Goal: Information Seeking & Learning: Learn about a topic

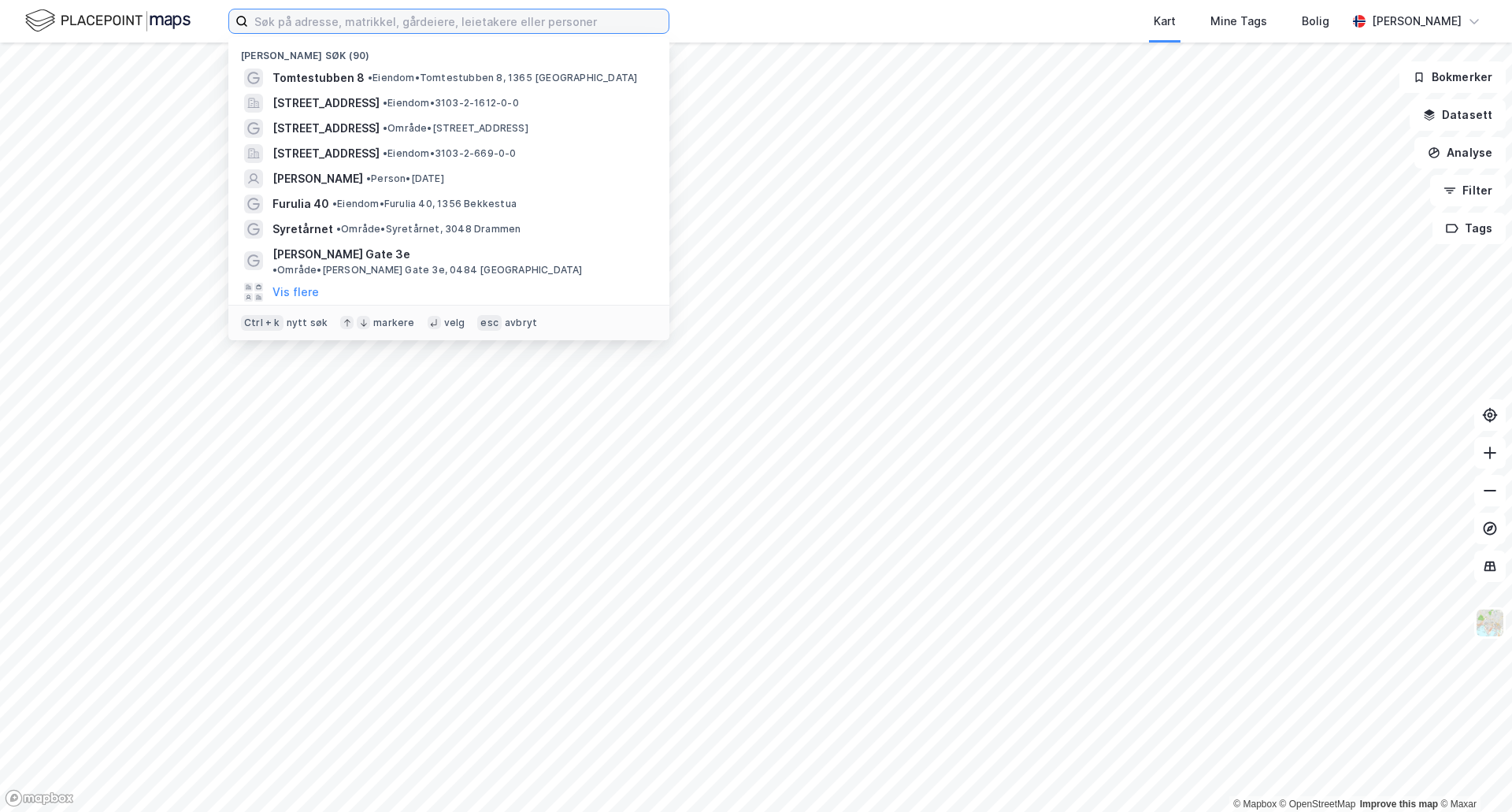
click at [461, 20] on input at bounding box center [458, 21] width 420 height 24
paste input "Floodeløkka 1"
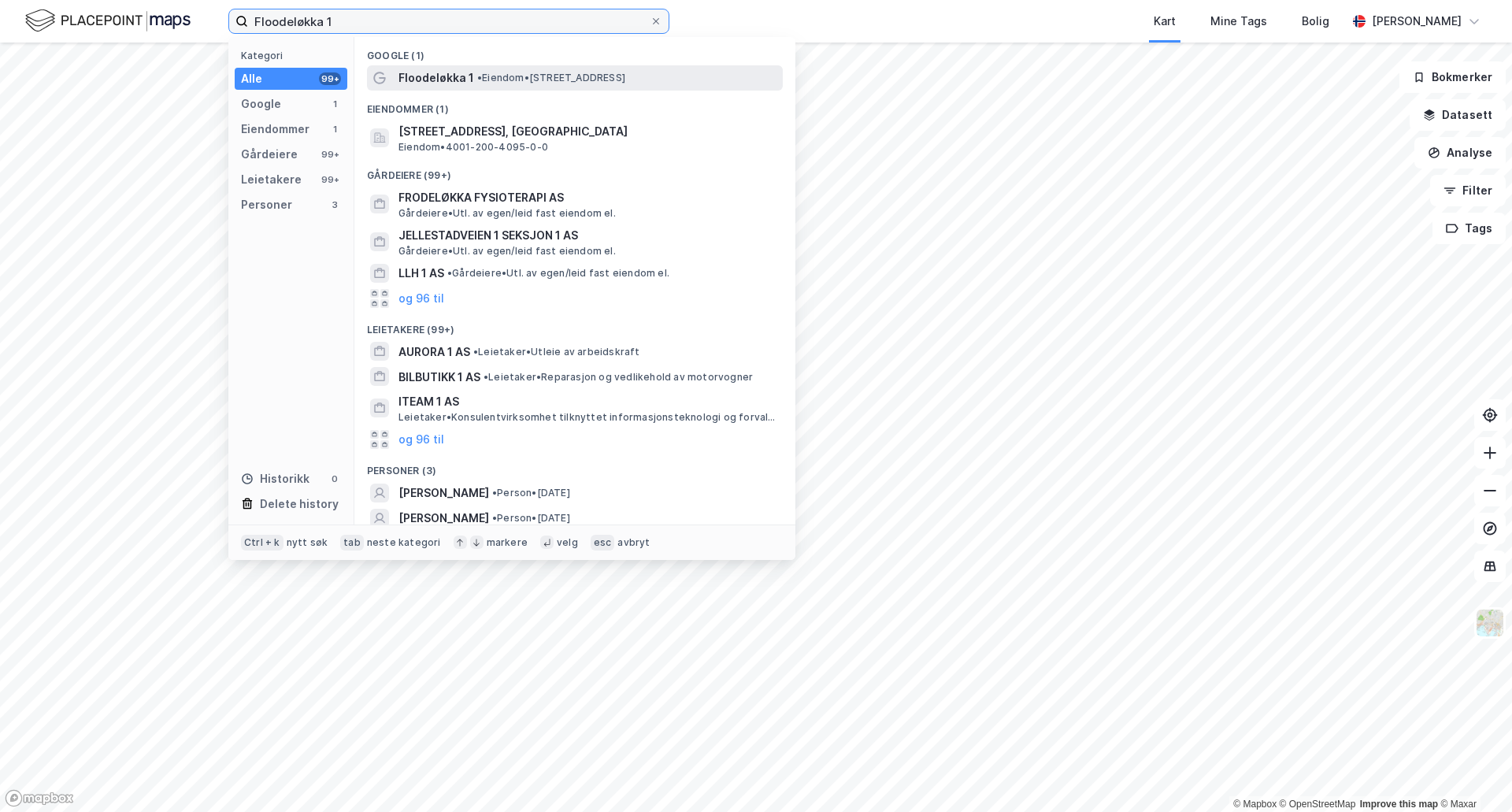
type input "Floodeløkka 1"
click at [555, 74] on span "• Eiendom • [STREET_ADDRESS]" at bounding box center [551, 77] width 148 height 12
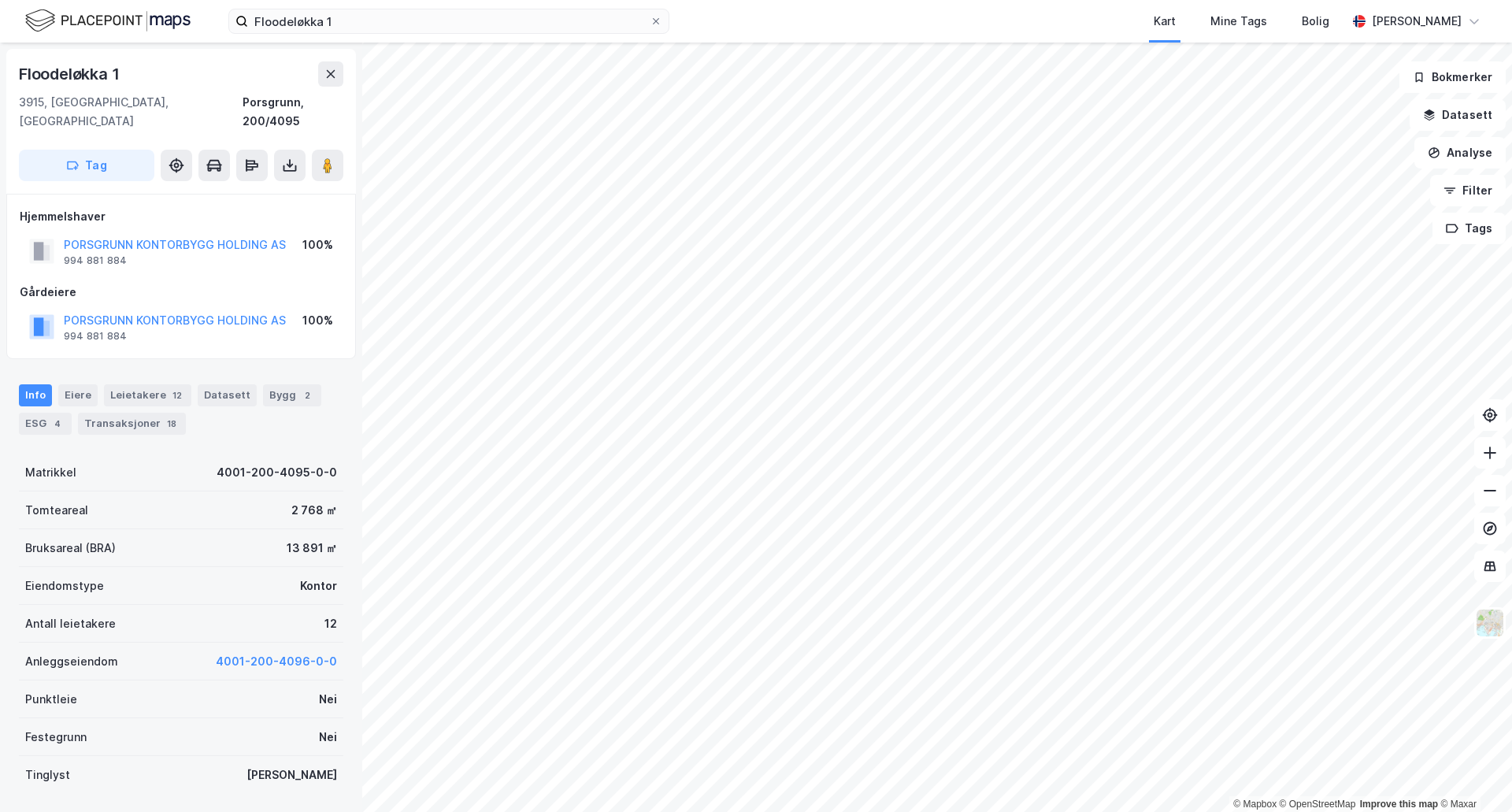
click at [748, 380] on div "© Mapbox © OpenStreetMap Improve this map © [STREET_ADDRESS], [GEOGRAPHIC_DATA]…" at bounding box center [756, 427] width 1512 height 770
click at [329, 157] on icon at bounding box center [327, 165] width 15 height 15
click at [141, 413] on div "Transaksjoner 18" at bounding box center [132, 424] width 107 height 22
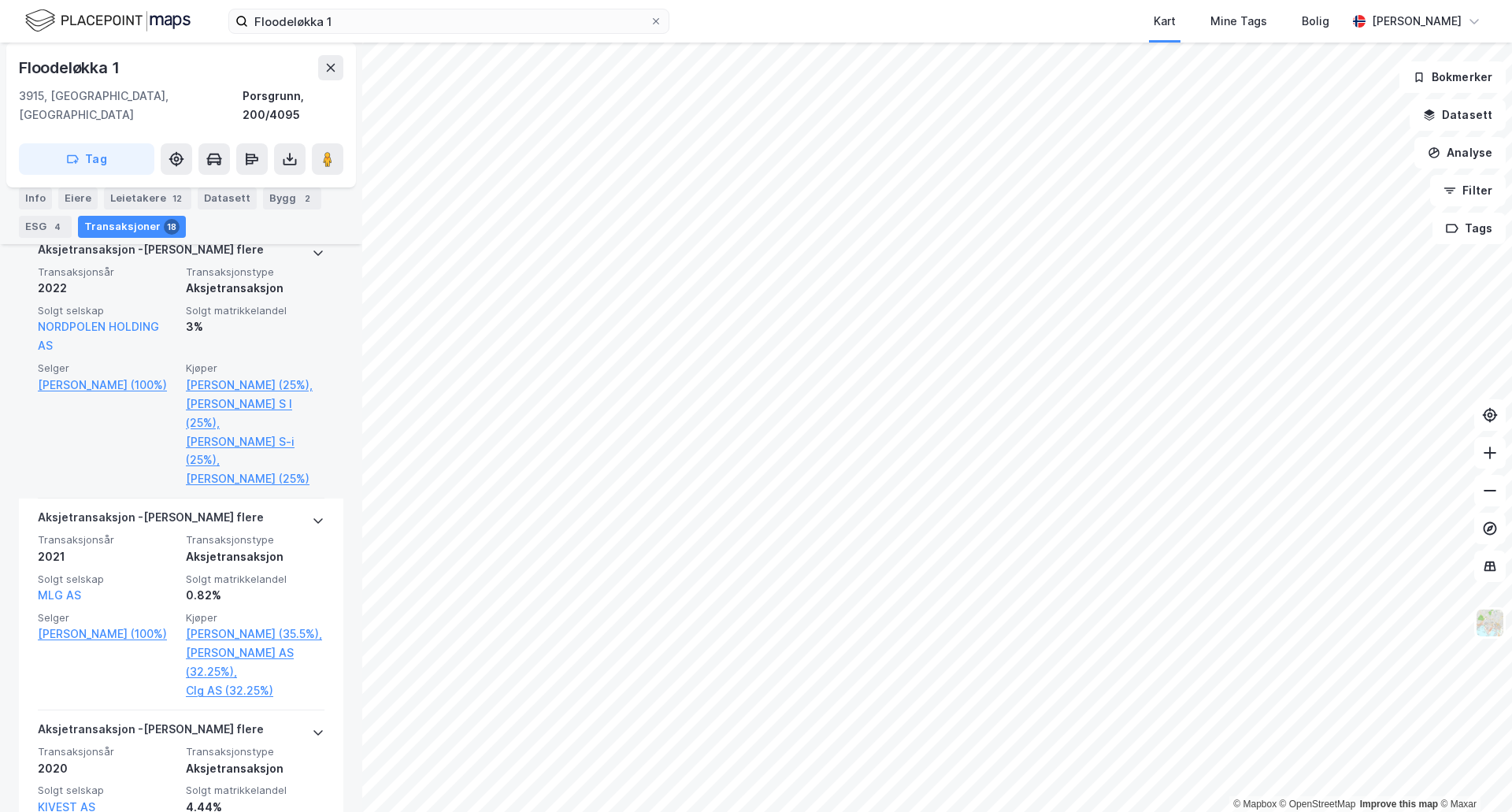
scroll to position [1890, 0]
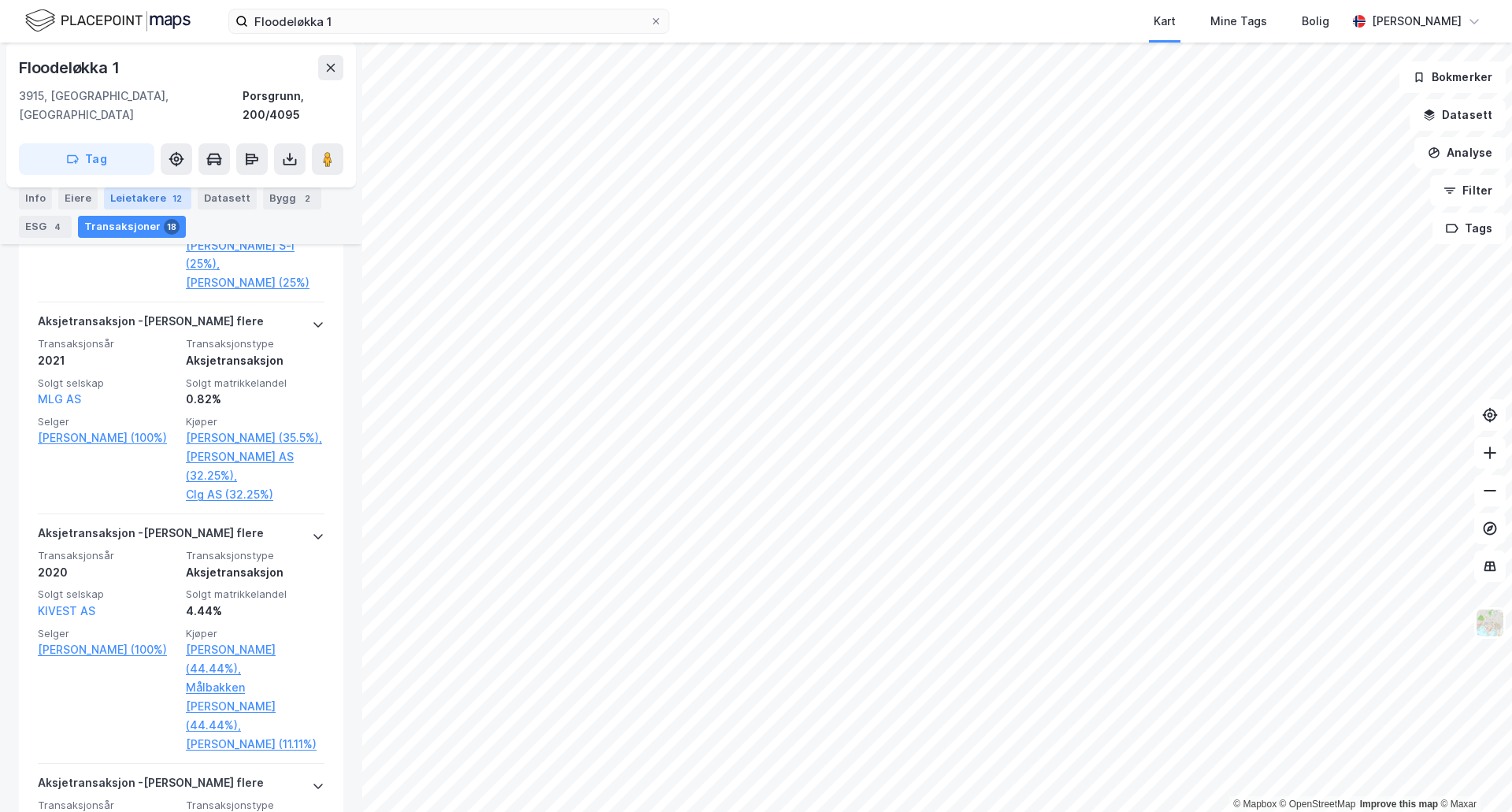
click at [156, 197] on div "Leietakere 12" at bounding box center [147, 198] width 87 height 22
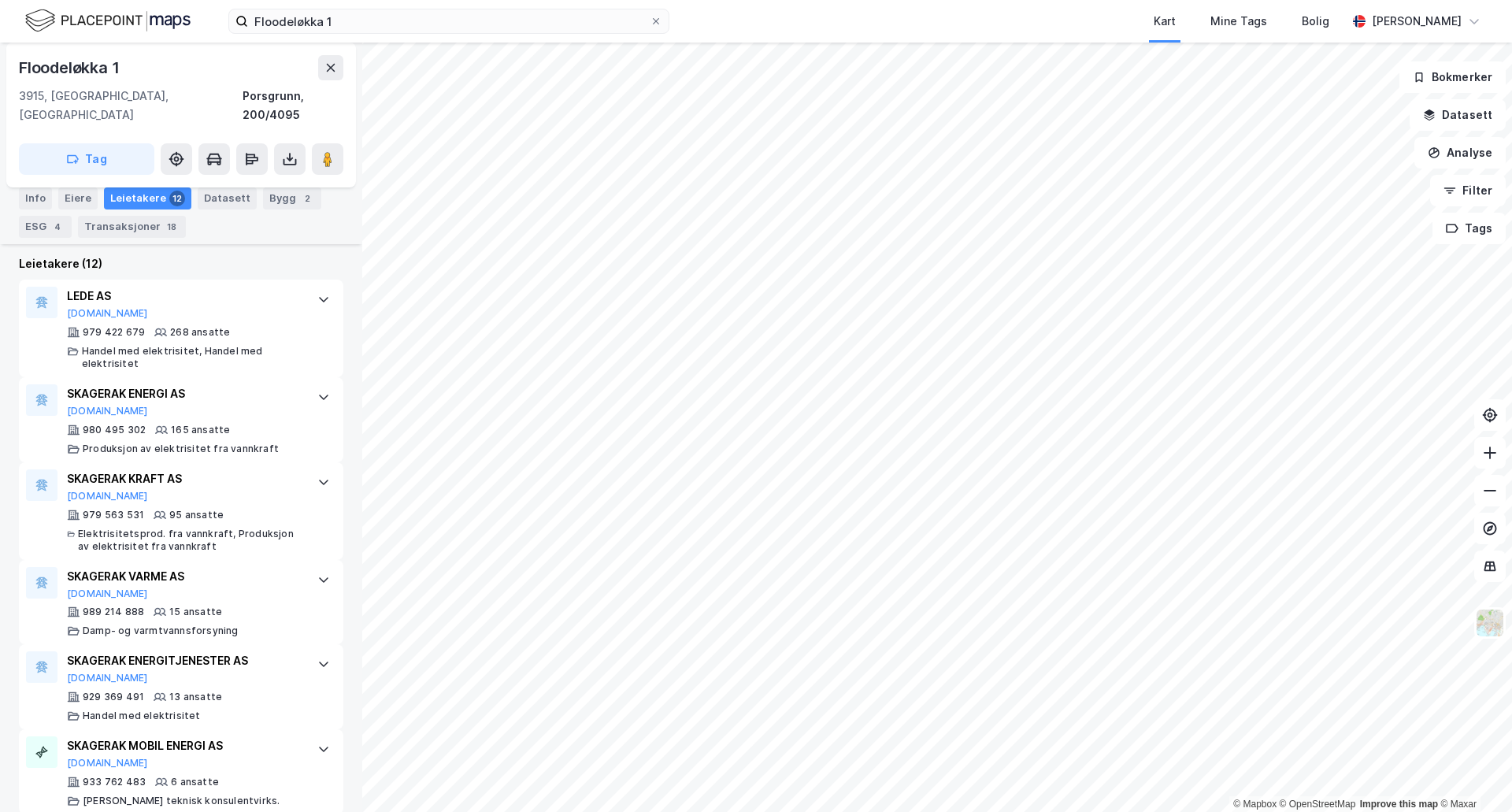
scroll to position [143, 0]
